Goal: Information Seeking & Learning: Learn about a topic

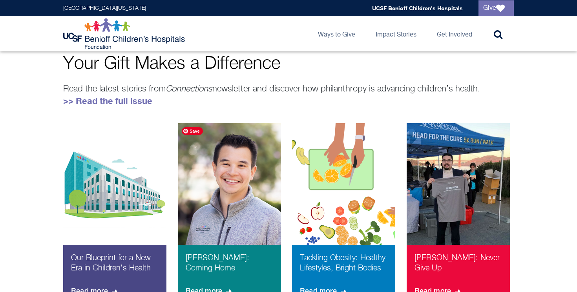
scroll to position [471, 0]
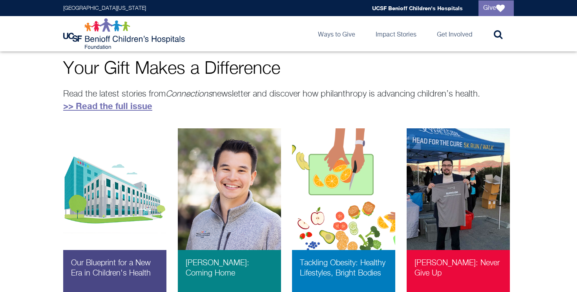
click at [120, 108] on link ">> Read the full issue" at bounding box center [107, 106] width 89 height 10
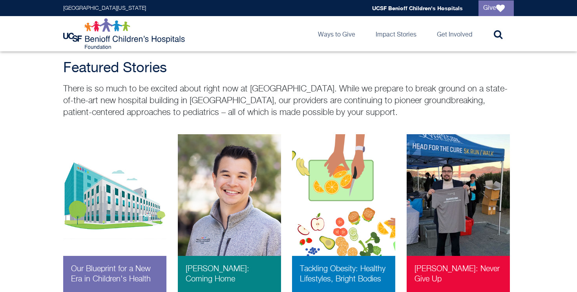
scroll to position [310, 0]
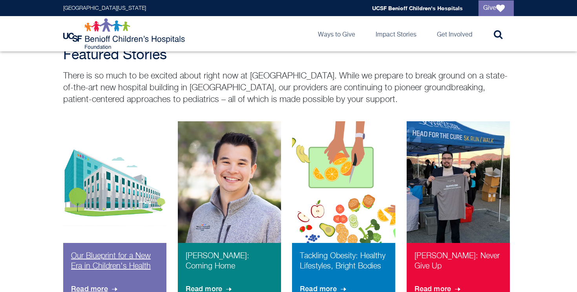
click at [106, 251] on p "Our Blueprint for a New Era in Children's Health" at bounding box center [114, 264] width 87 height 27
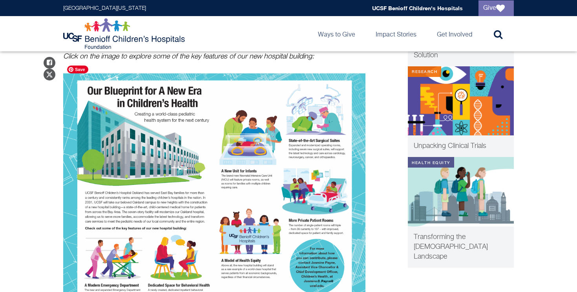
scroll to position [193, 0]
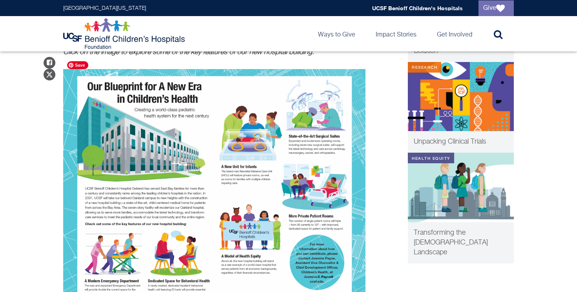
click at [199, 194] on img at bounding box center [214, 190] width 302 height 242
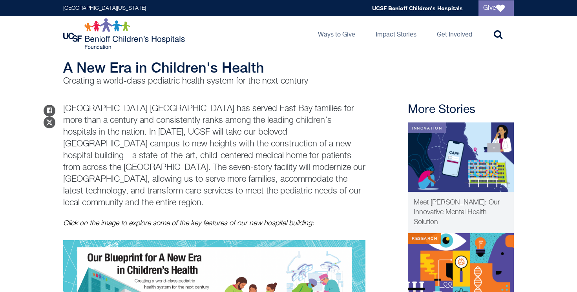
scroll to position [21, 0]
